Goal: Task Accomplishment & Management: Use online tool/utility

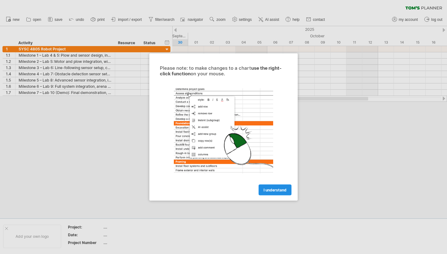
click at [270, 188] on span "I understand" at bounding box center [275, 189] width 23 height 5
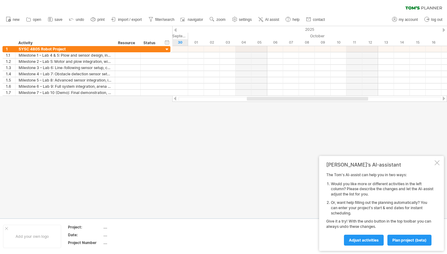
click at [435, 165] on div at bounding box center [437, 162] width 5 height 5
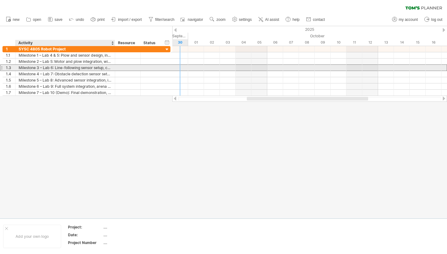
click at [104, 70] on div "Milestone 3 – Lab 6: Line-following sensor setup, calibration, and testing with…" at bounding box center [65, 68] width 93 height 6
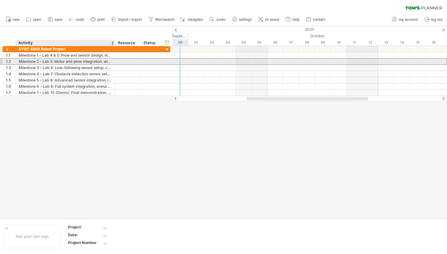
click at [103, 59] on div "Milestone 2 – Lab 5: Motor and plow integration, with initial motion verificati…" at bounding box center [65, 61] width 93 height 6
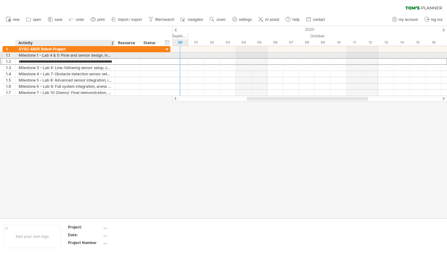
click at [102, 57] on div "Milestone 1 – Lab 4 & 5: Plow and sensor design, including planning of placemen…" at bounding box center [65, 55] width 93 height 6
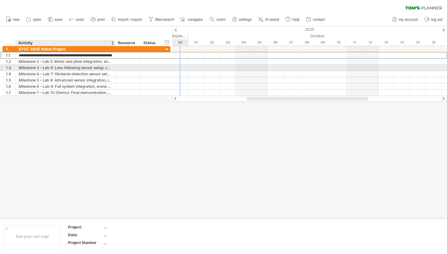
click at [104, 66] on div "Milestone 3 – Lab 6: Line-following sensor setup, calibration, and testing with…" at bounding box center [65, 68] width 93 height 6
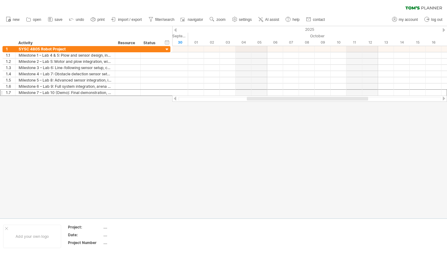
drag, startPoint x: 166, startPoint y: 93, endPoint x: 160, endPoint y: 158, distance: 65.5
click at [162, 158] on div "Trying to reach [DOMAIN_NAME] Connected again... 0% clear filter new 1" at bounding box center [223, 127] width 447 height 254
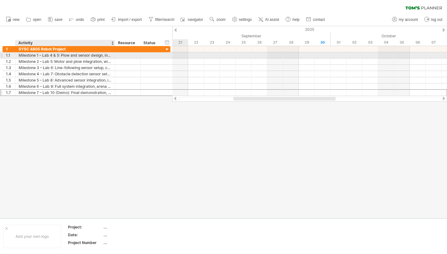
click at [70, 56] on div "Milestone 1 – Lab 4 & 5: Plow and sensor design, including planning of placemen…" at bounding box center [65, 55] width 93 height 6
click at [70, 56] on input "**********" at bounding box center [65, 55] width 93 height 6
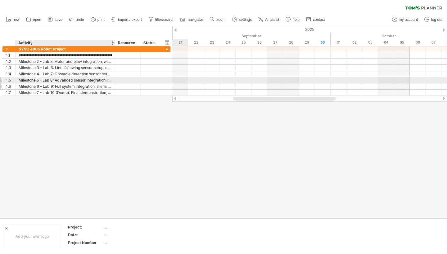
click at [80, 83] on div "Milestone 6 – Lab 9: Full system integration, arena testing, and error handling…" at bounding box center [65, 86] width 93 height 6
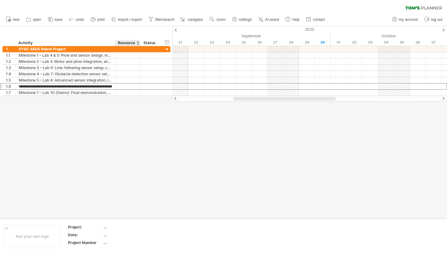
click at [126, 115] on div at bounding box center [223, 122] width 447 height 192
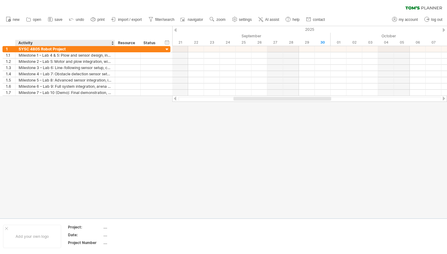
click at [83, 41] on div "Activity" at bounding box center [64, 43] width 93 height 6
click at [112, 41] on div at bounding box center [112, 43] width 2 height 6
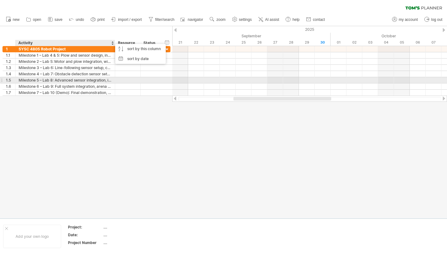
click at [122, 80] on div at bounding box center [127, 80] width 19 height 6
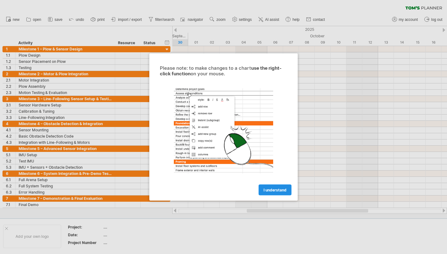
click at [275, 190] on span "I understand" at bounding box center [275, 189] width 23 height 5
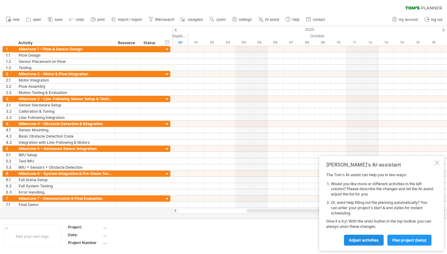
click at [367, 240] on span "Adjust activities" at bounding box center [364, 239] width 30 height 5
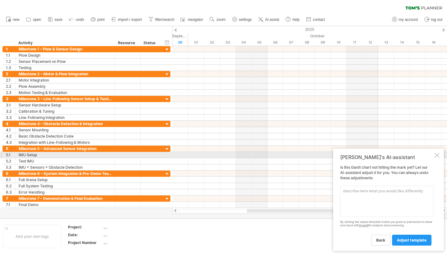
click at [438, 156] on div at bounding box center [437, 155] width 5 height 5
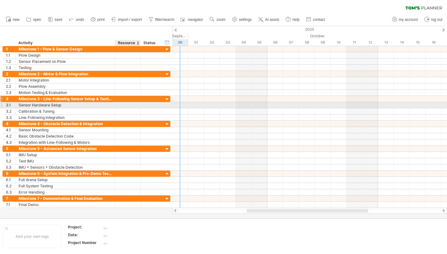
click at [143, 97] on div at bounding box center [151, 99] width 20 height 6
click at [107, 107] on div "Sensor Hardware Setup" at bounding box center [65, 105] width 93 height 6
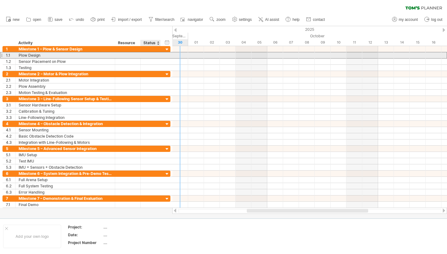
click at [153, 54] on div at bounding box center [151, 55] width 14 height 6
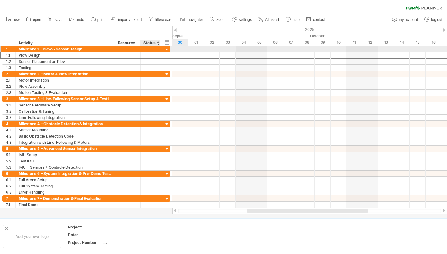
click at [156, 48] on div at bounding box center [151, 49] width 14 height 6
